Goal: Task Accomplishment & Management: Use online tool/utility

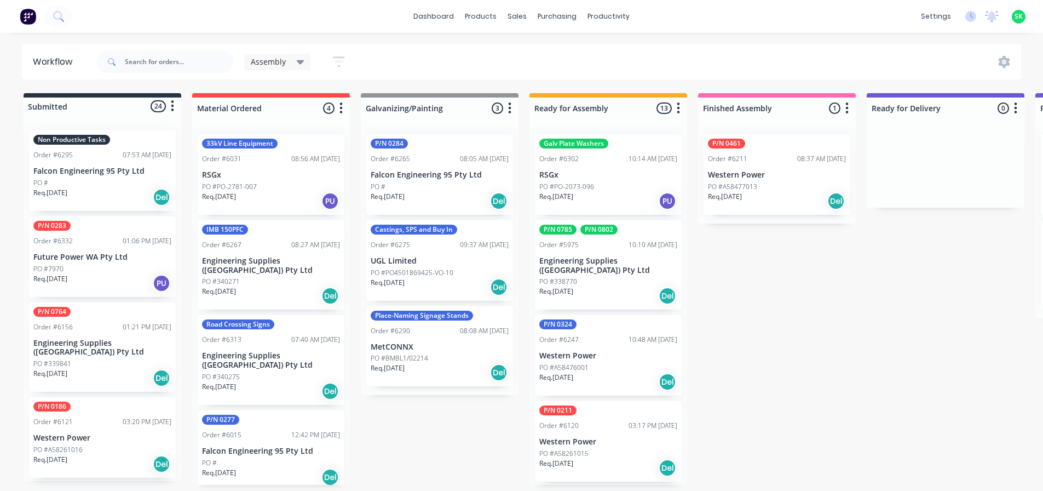
click at [123, 176] on div "Non Productive Tasks Order #6295 07:53 AM [DATE] Falcon Engineering 95 Pty Ltd …" at bounding box center [102, 170] width 147 height 81
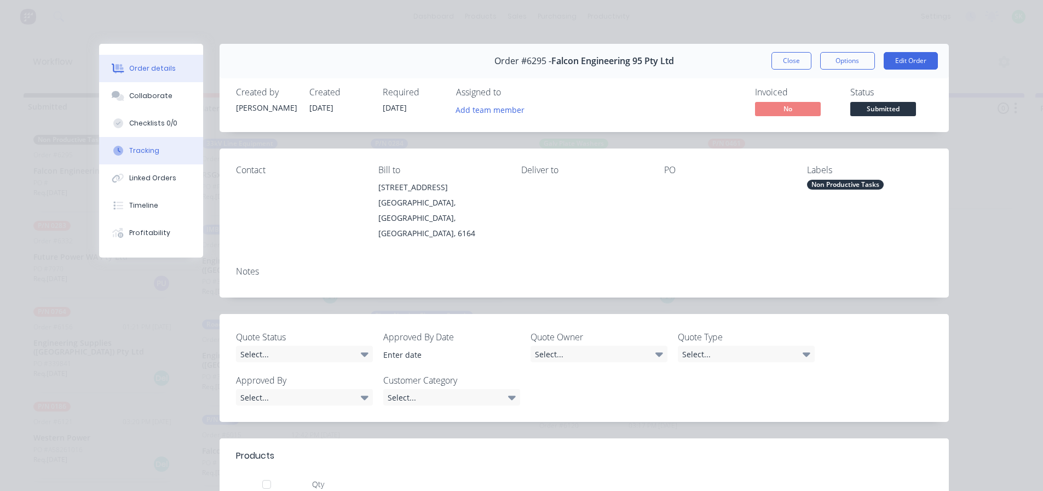
click at [142, 152] on div "Tracking" at bounding box center [144, 151] width 30 height 10
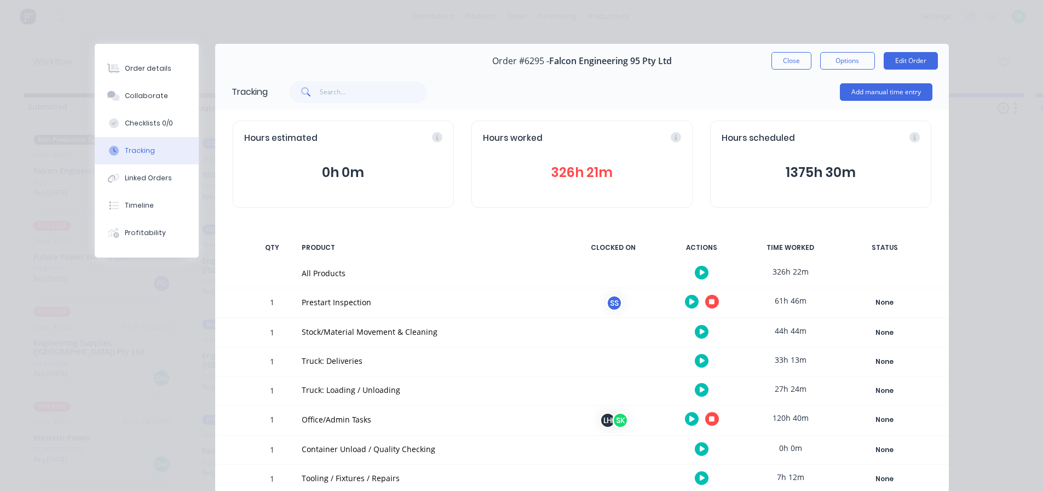
click at [709, 300] on icon "button" at bounding box center [711, 301] width 5 height 5
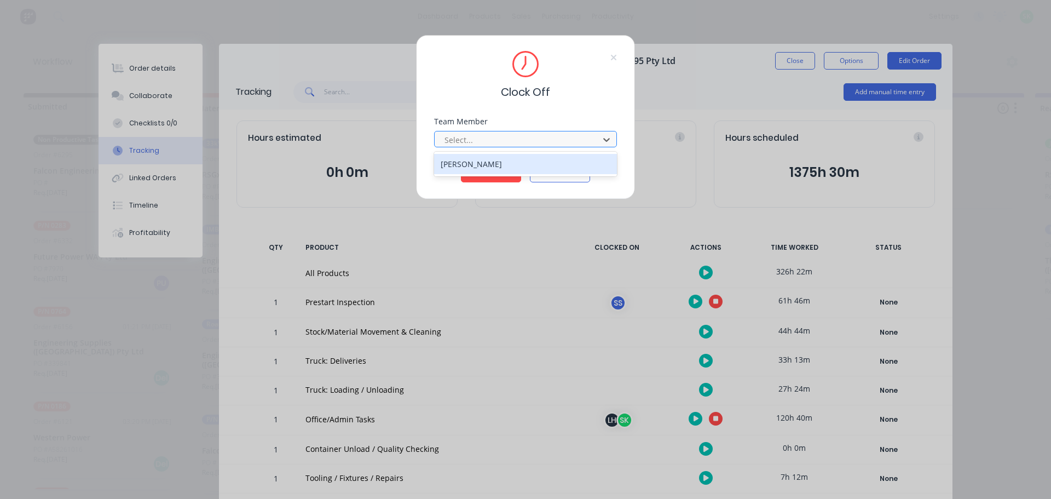
click at [567, 136] on div at bounding box center [519, 140] width 150 height 14
click at [536, 160] on div "[PERSON_NAME]" at bounding box center [525, 164] width 183 height 20
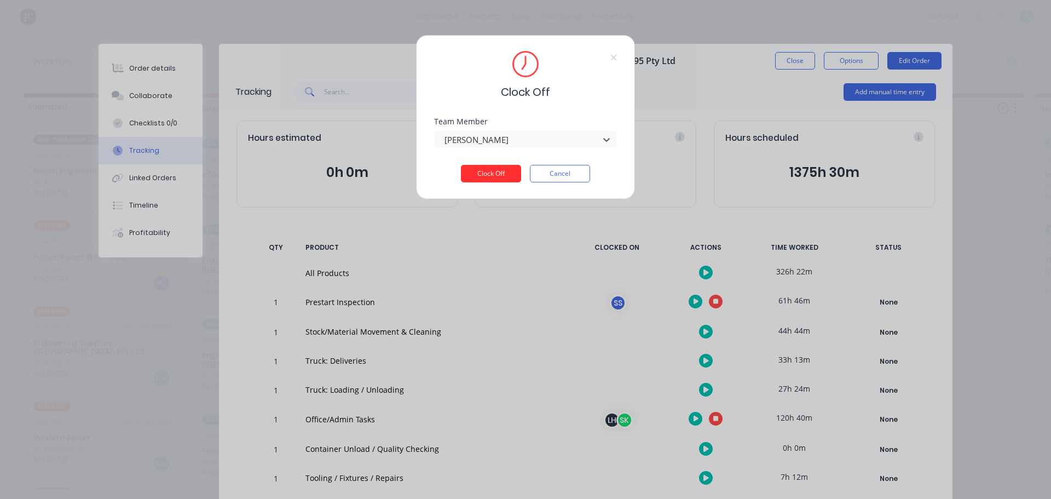
click at [497, 171] on button "Clock Off" at bounding box center [491, 174] width 60 height 18
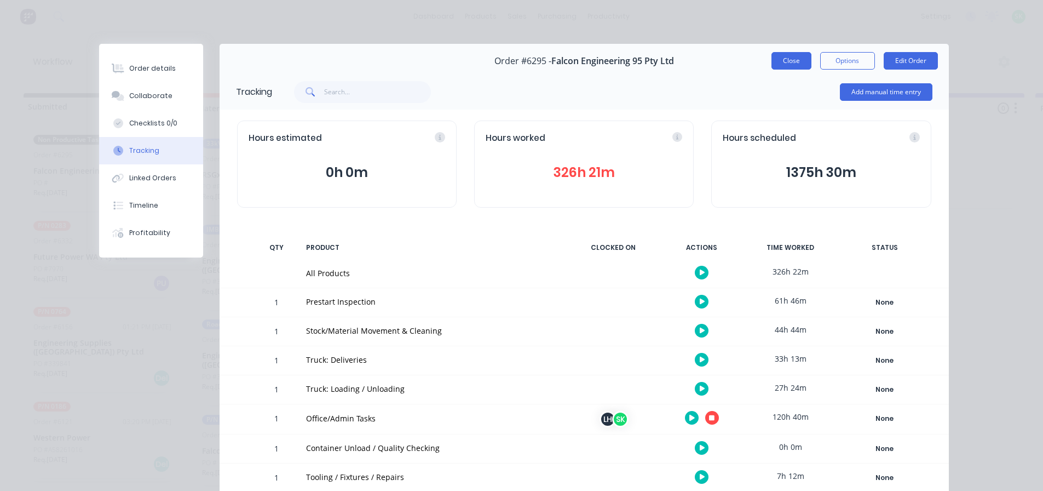
click at [780, 59] on button "Close" at bounding box center [792, 61] width 40 height 18
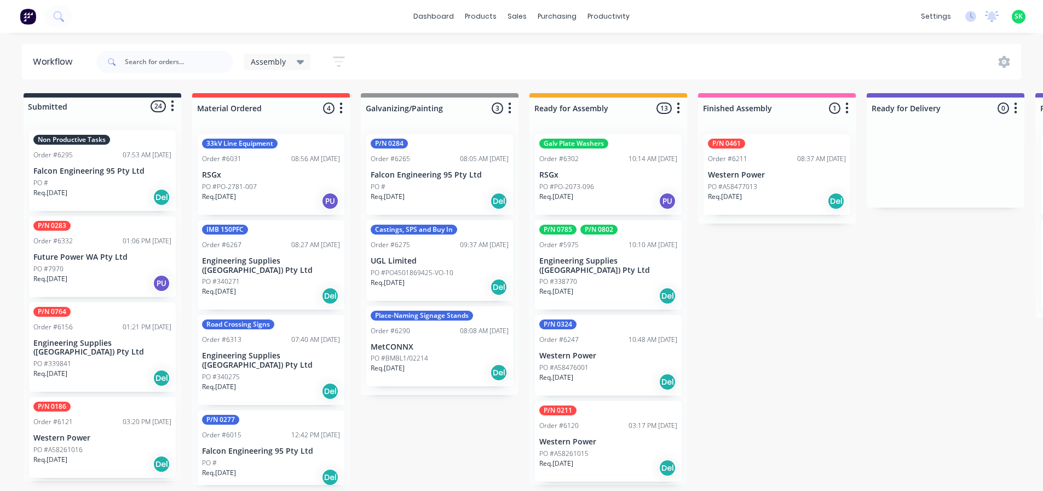
click at [628, 265] on p "Engineering Supplies ([GEOGRAPHIC_DATA]) Pty Ltd" at bounding box center [608, 265] width 138 height 19
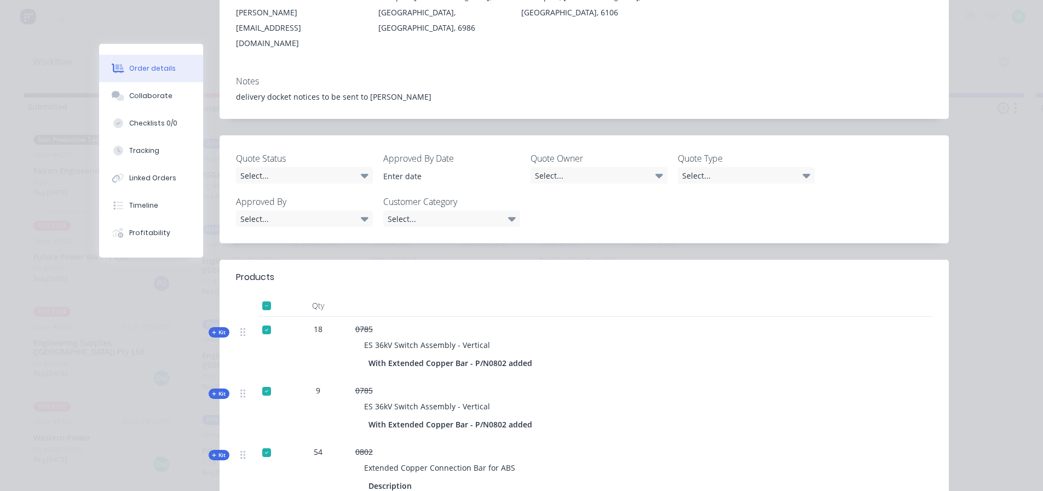
scroll to position [219, 0]
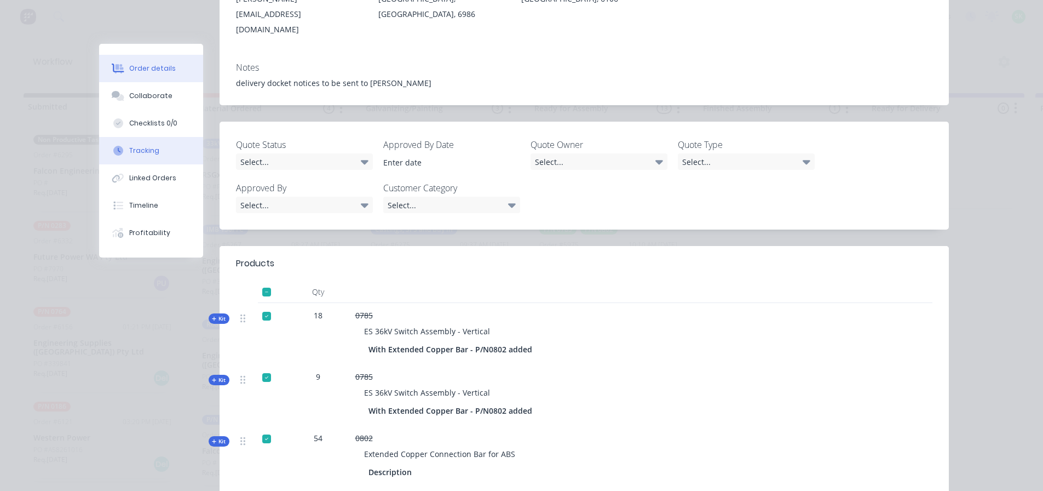
click at [127, 142] on button "Tracking" at bounding box center [151, 150] width 104 height 27
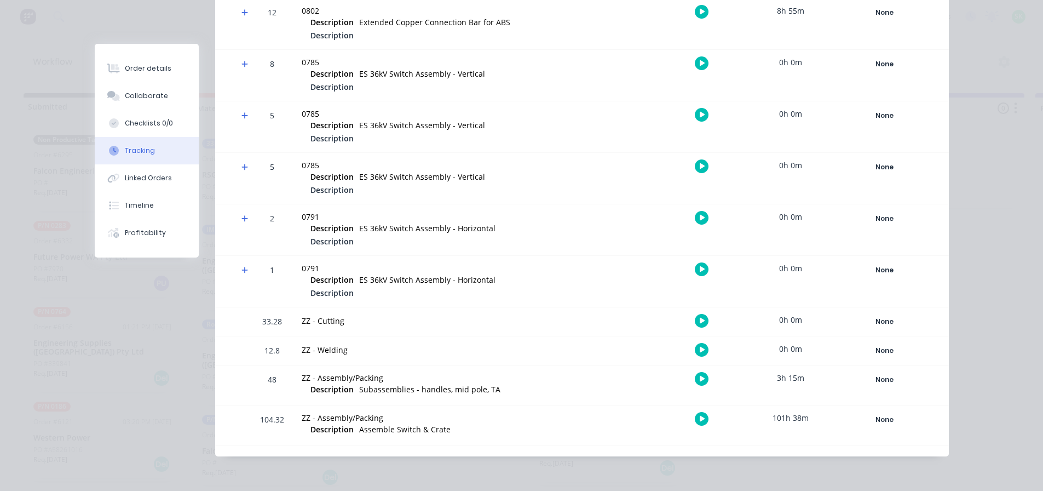
scroll to position [2, 0]
click at [700, 417] on icon "button" at bounding box center [702, 419] width 5 height 6
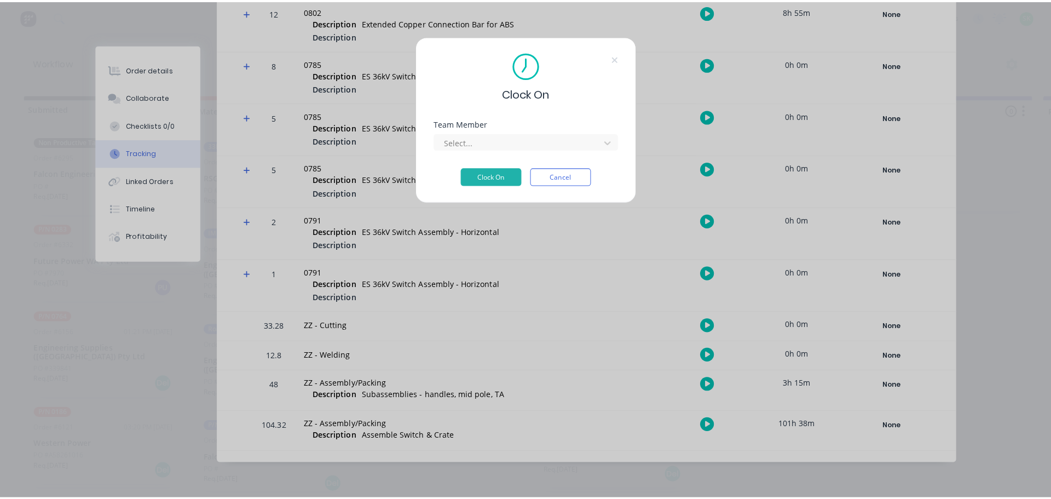
scroll to position [0, 0]
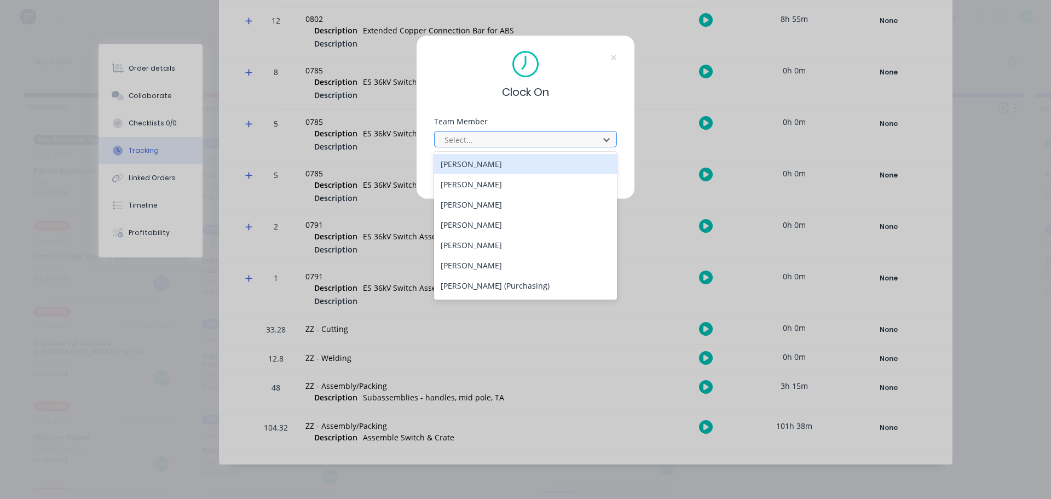
click at [530, 143] on div at bounding box center [519, 140] width 150 height 14
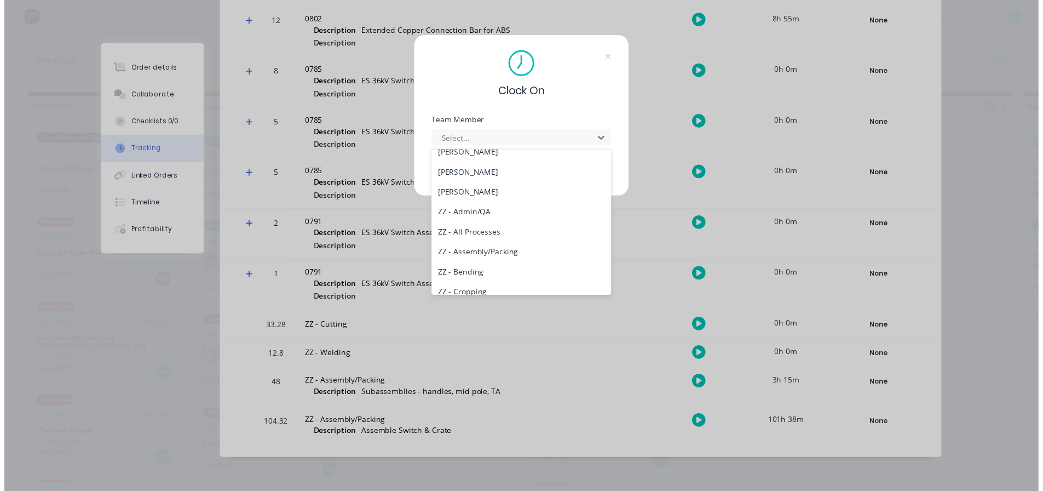
scroll to position [602, 0]
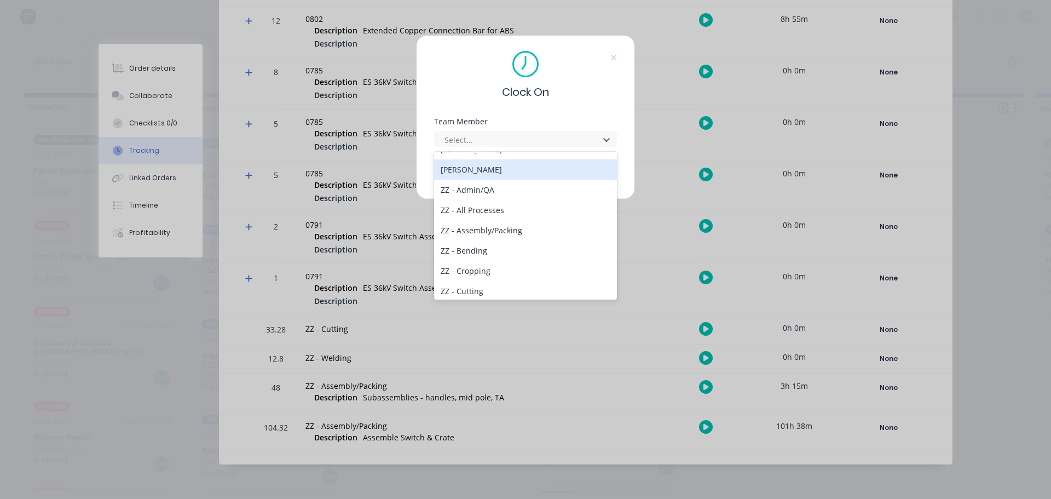
click at [514, 171] on div "[PERSON_NAME]" at bounding box center [525, 169] width 183 height 20
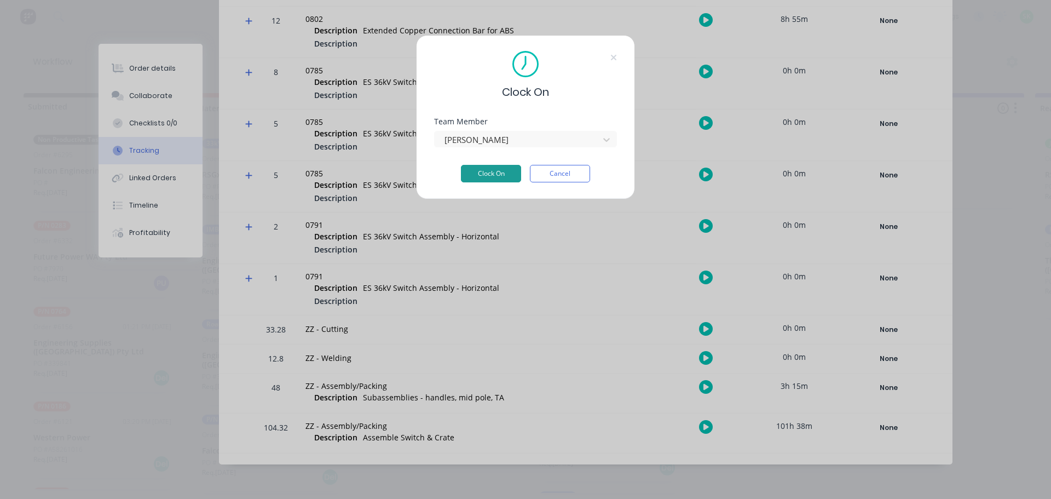
click at [489, 170] on button "Clock On" at bounding box center [491, 174] width 60 height 18
